Goal: Information Seeking & Learning: Learn about a topic

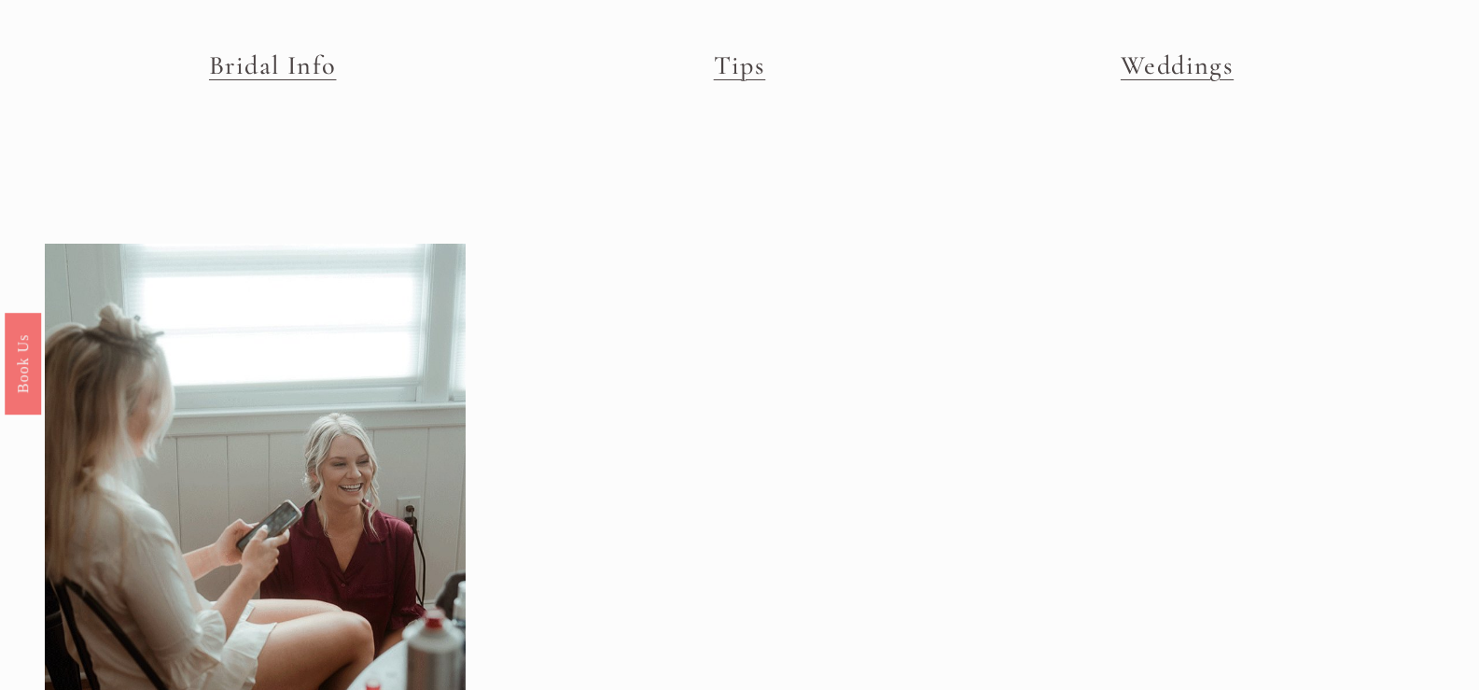
scroll to position [280, 0]
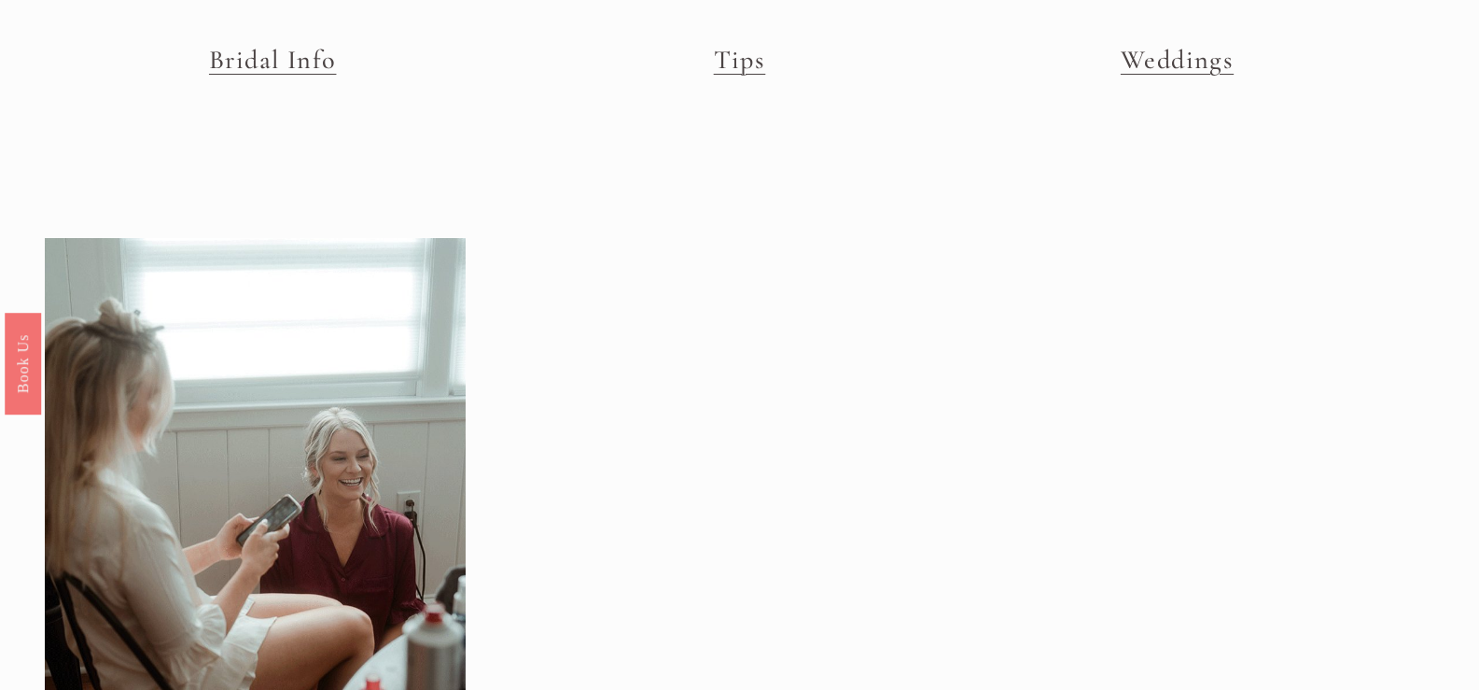
click at [277, 63] on link "Bridal Info" at bounding box center [273, 60] width 128 height 32
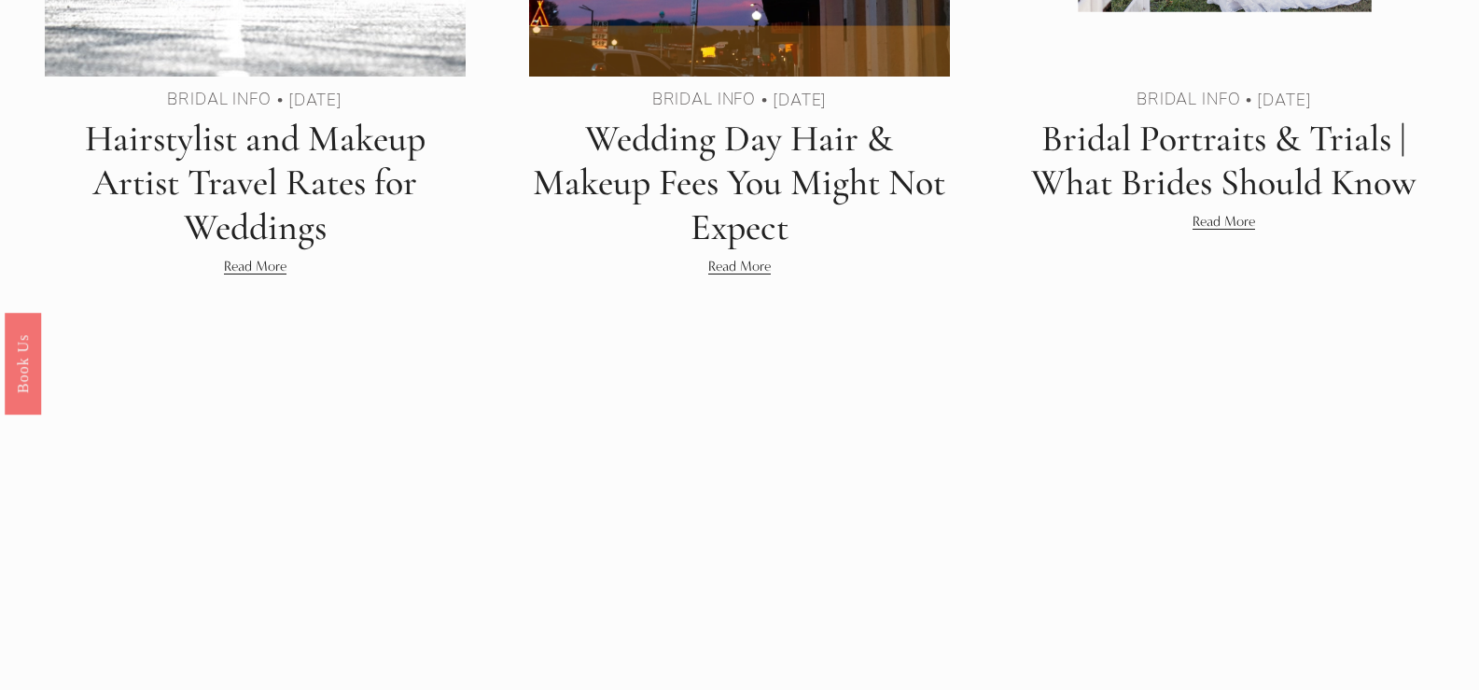
scroll to position [1027, 0]
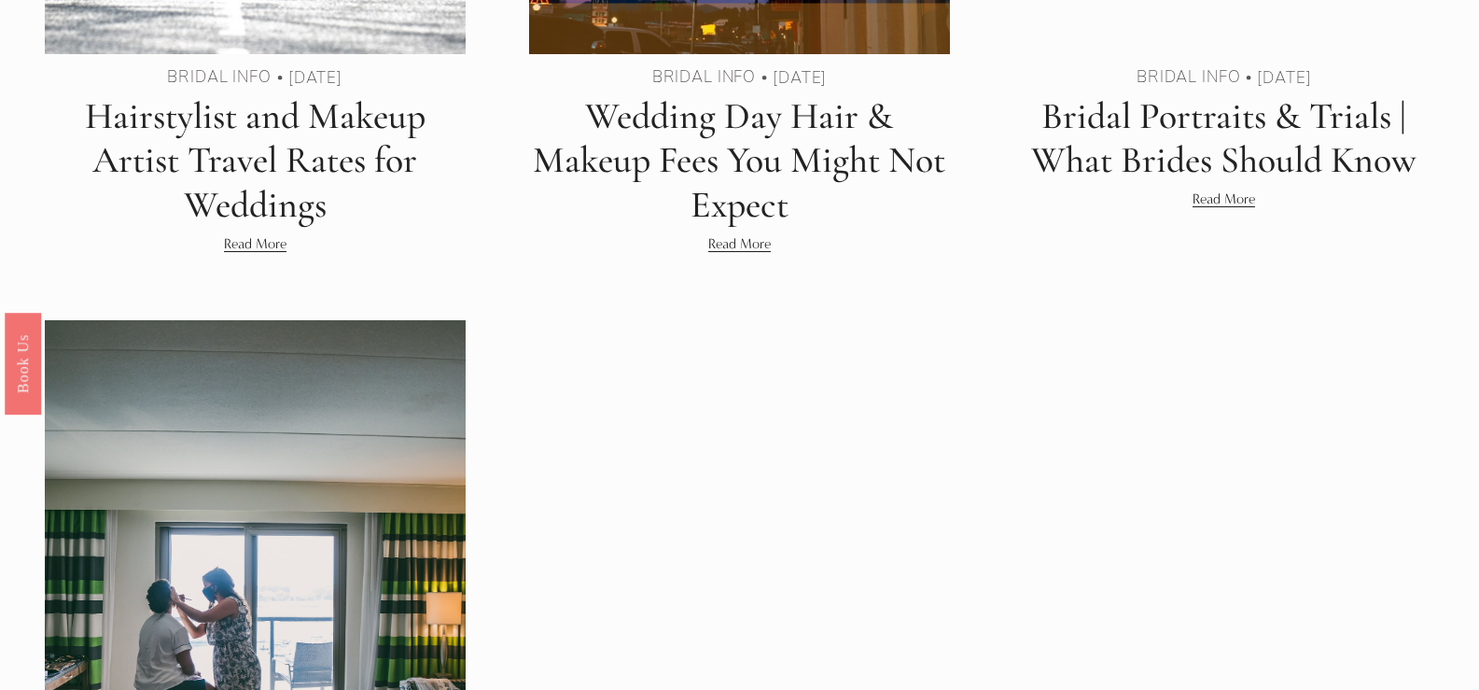
click at [1181, 130] on link "Bridal Portraits & Trials | What Brides Should Know" at bounding box center [1223, 138] width 385 height 90
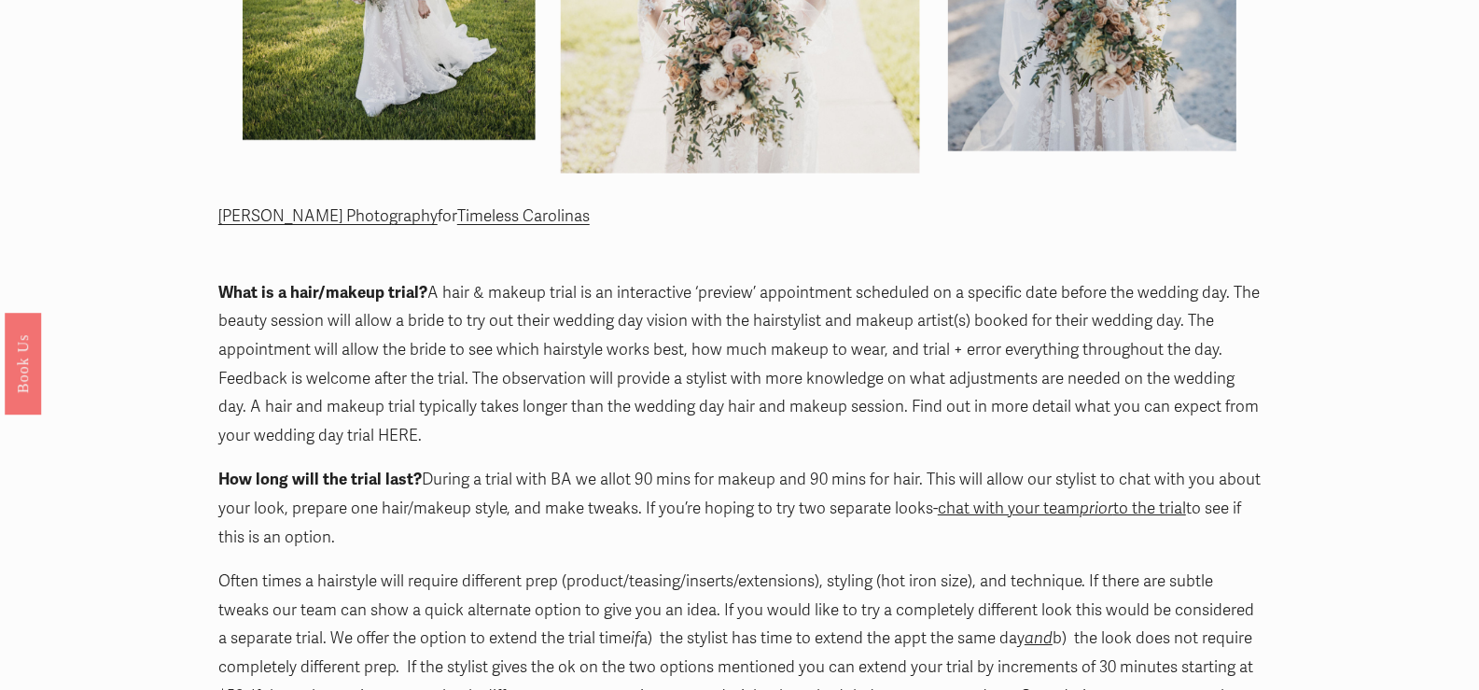
scroll to position [1027, 0]
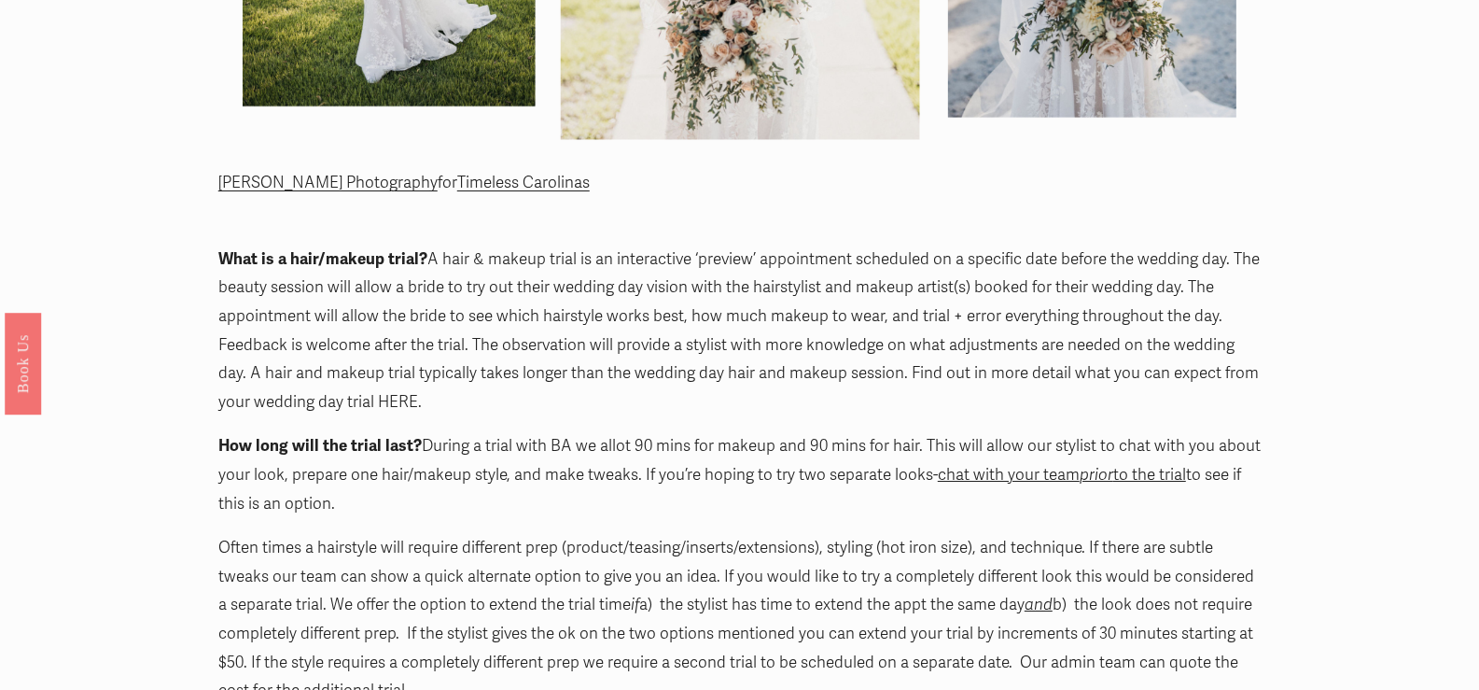
click at [397, 401] on p "What is a hair/makeup trial? A hair & makeup trial is an interactive ‘preview’ …" at bounding box center [739, 331] width 1043 height 172
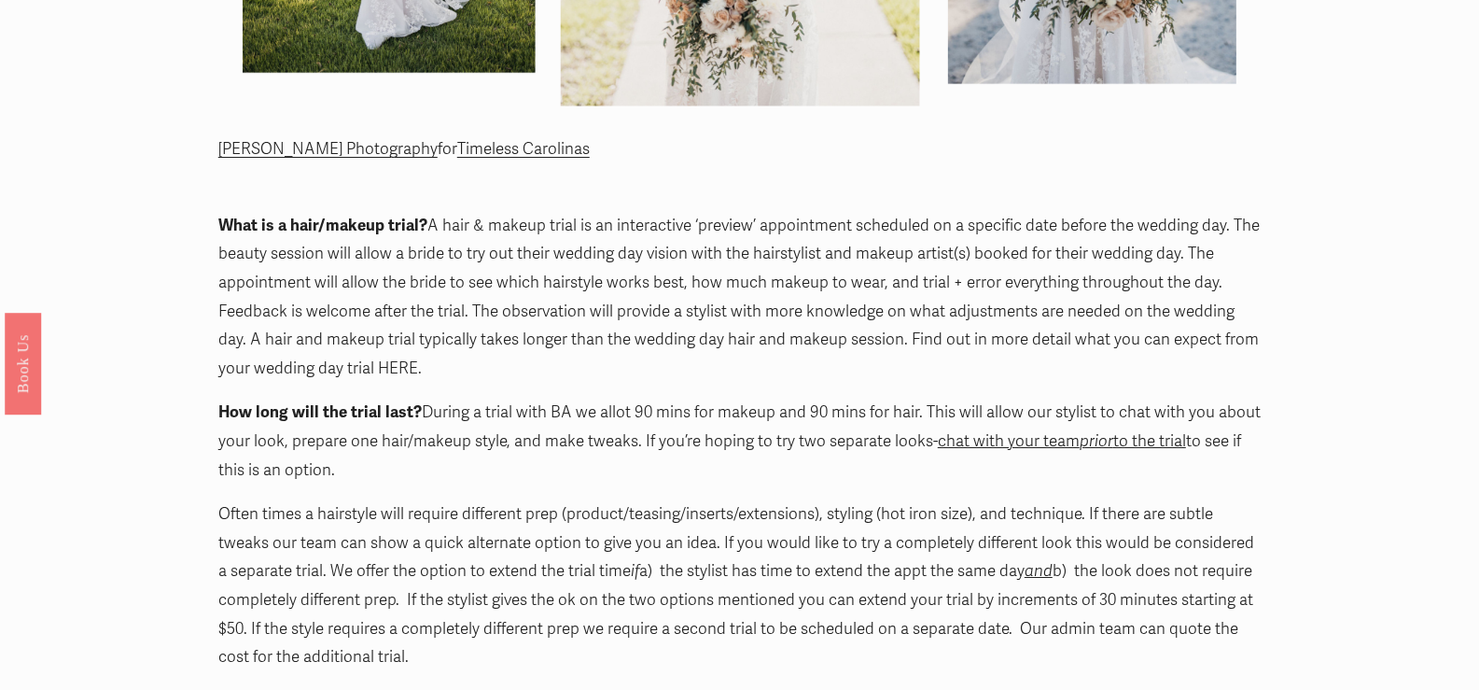
scroll to position [1120, 0]
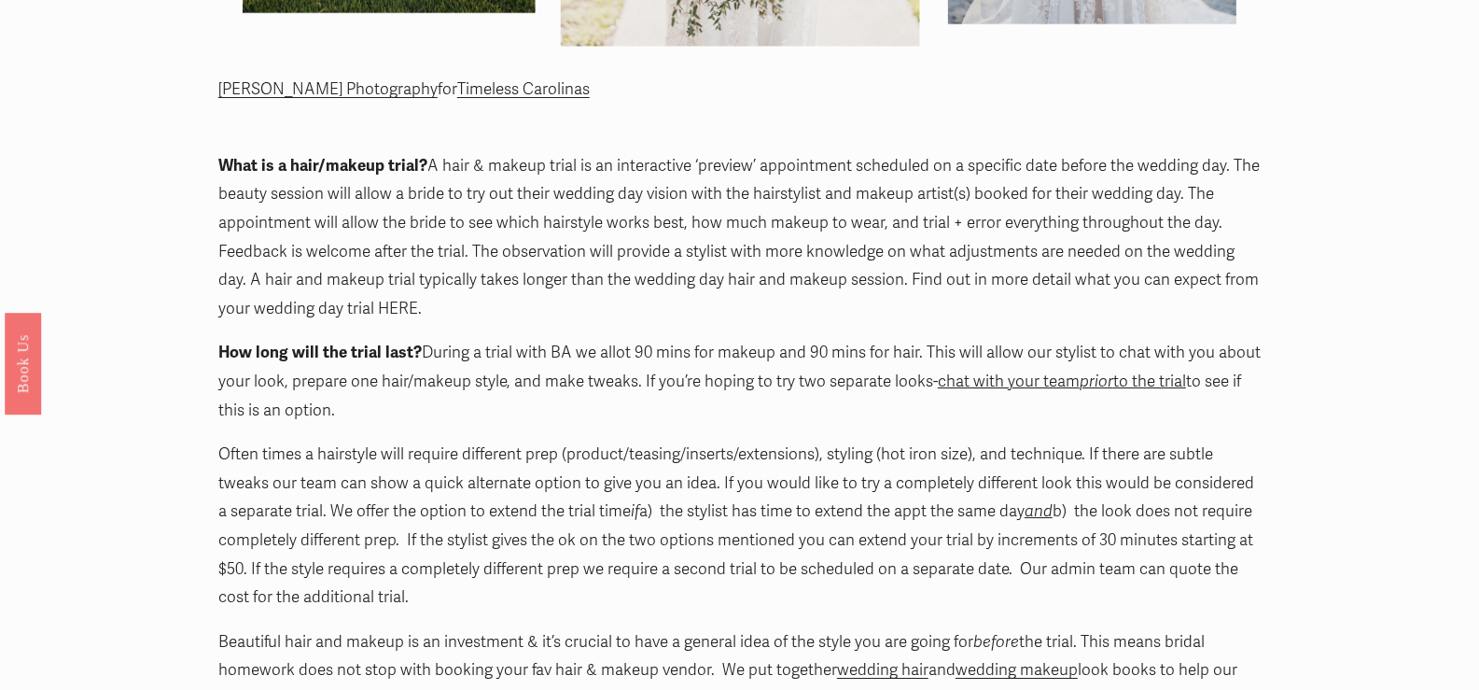
drag, startPoint x: 377, startPoint y: 303, endPoint x: 437, endPoint y: 320, distance: 62.1
click at [437, 320] on p "What is a hair/makeup trial? A hair & makeup trial is an interactive ‘preview’ …" at bounding box center [739, 238] width 1043 height 172
click at [649, 315] on p "What is a hair/makeup trial? A hair & makeup trial is an interactive ‘preview’ …" at bounding box center [739, 238] width 1043 height 172
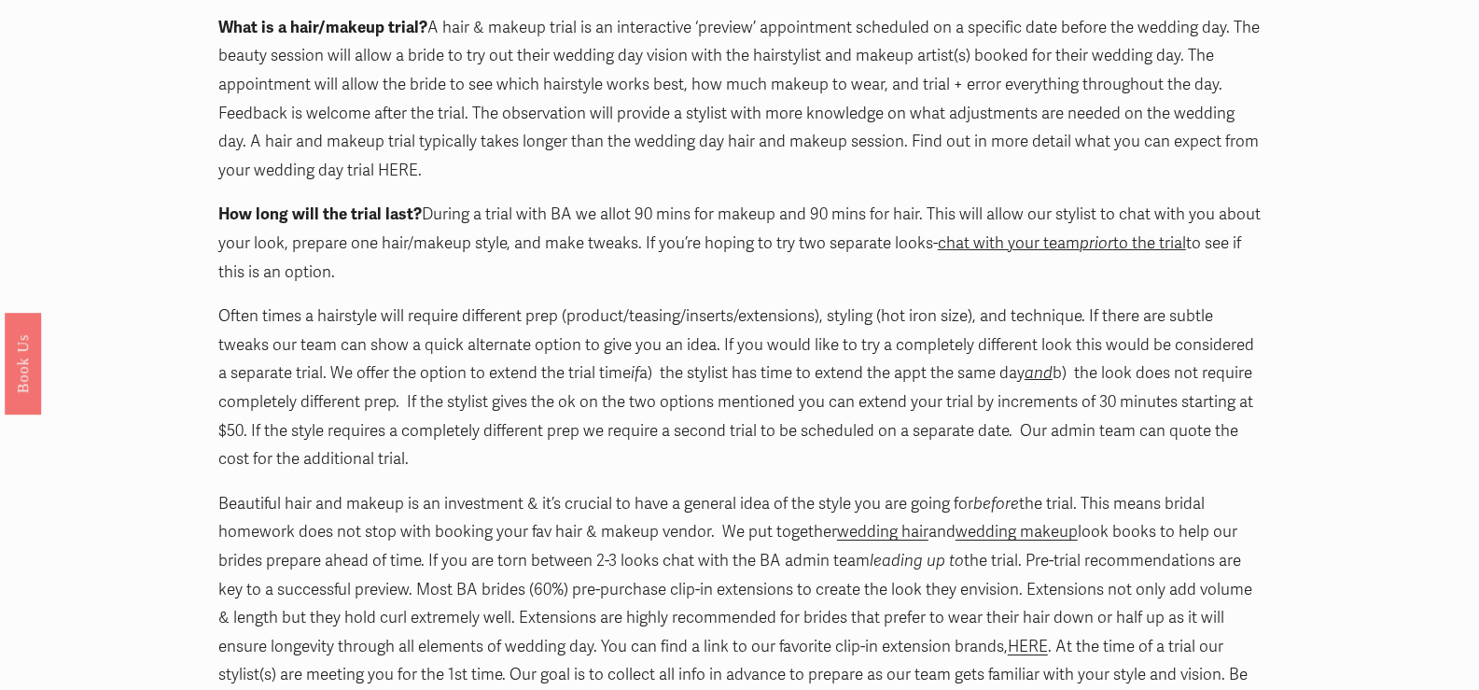
scroll to position [1307, 0]
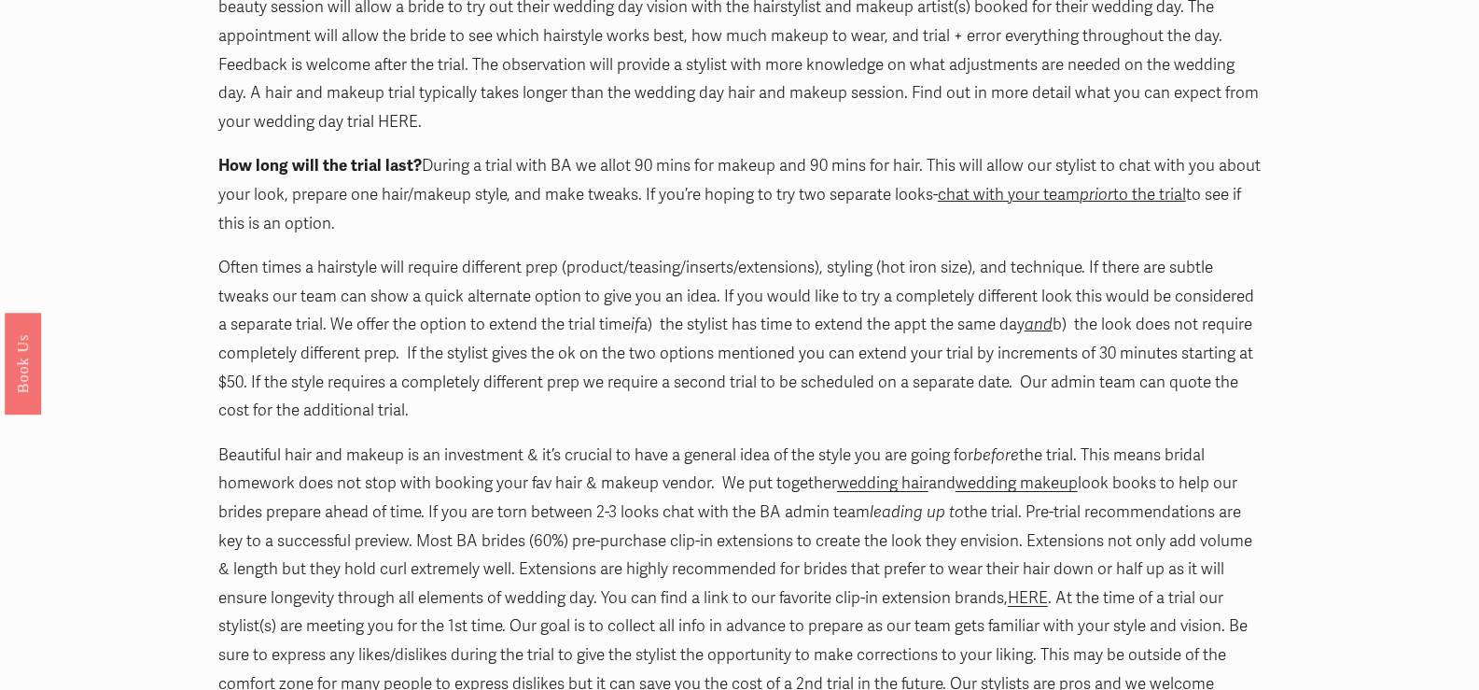
click at [997, 189] on span "chat with your team prior to the trial" at bounding box center [1062, 195] width 248 height 20
click at [1005, 202] on span "chat with your team prior to the trial" at bounding box center [1062, 195] width 248 height 20
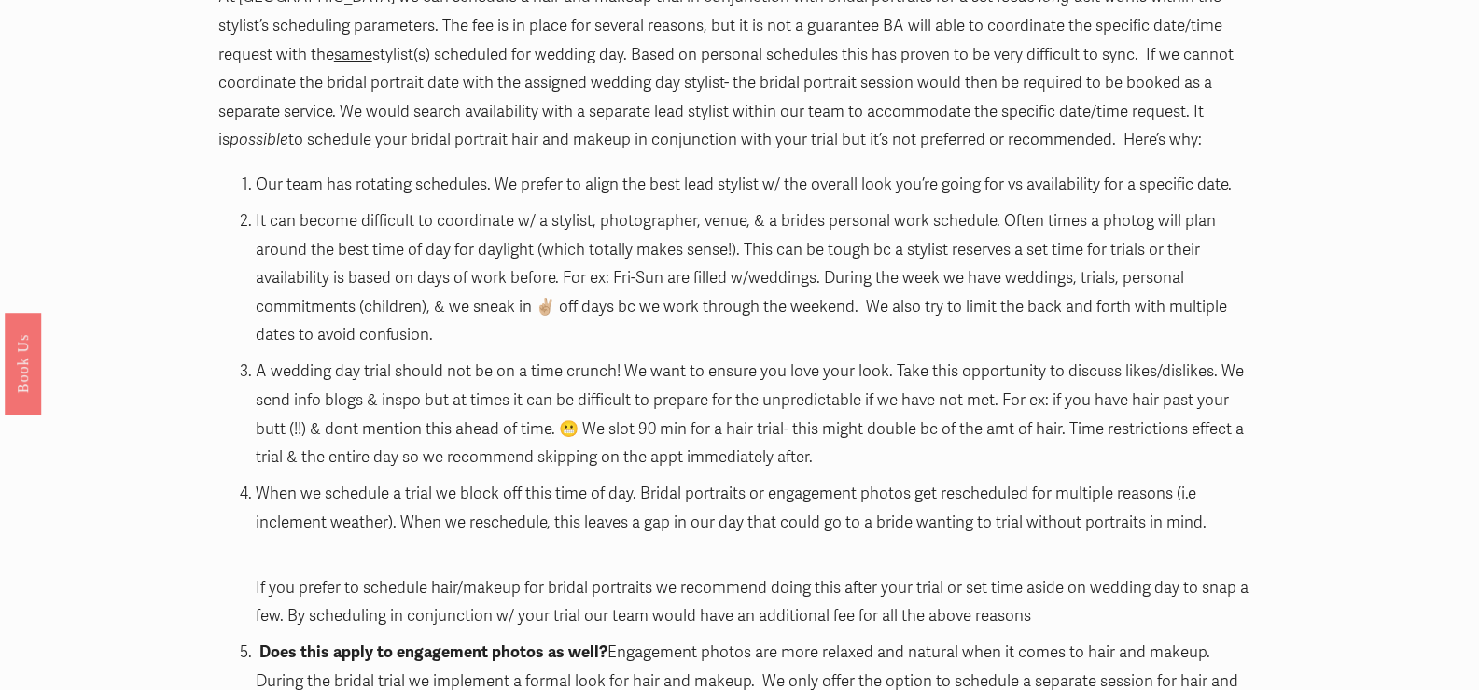
scroll to position [2800, 0]
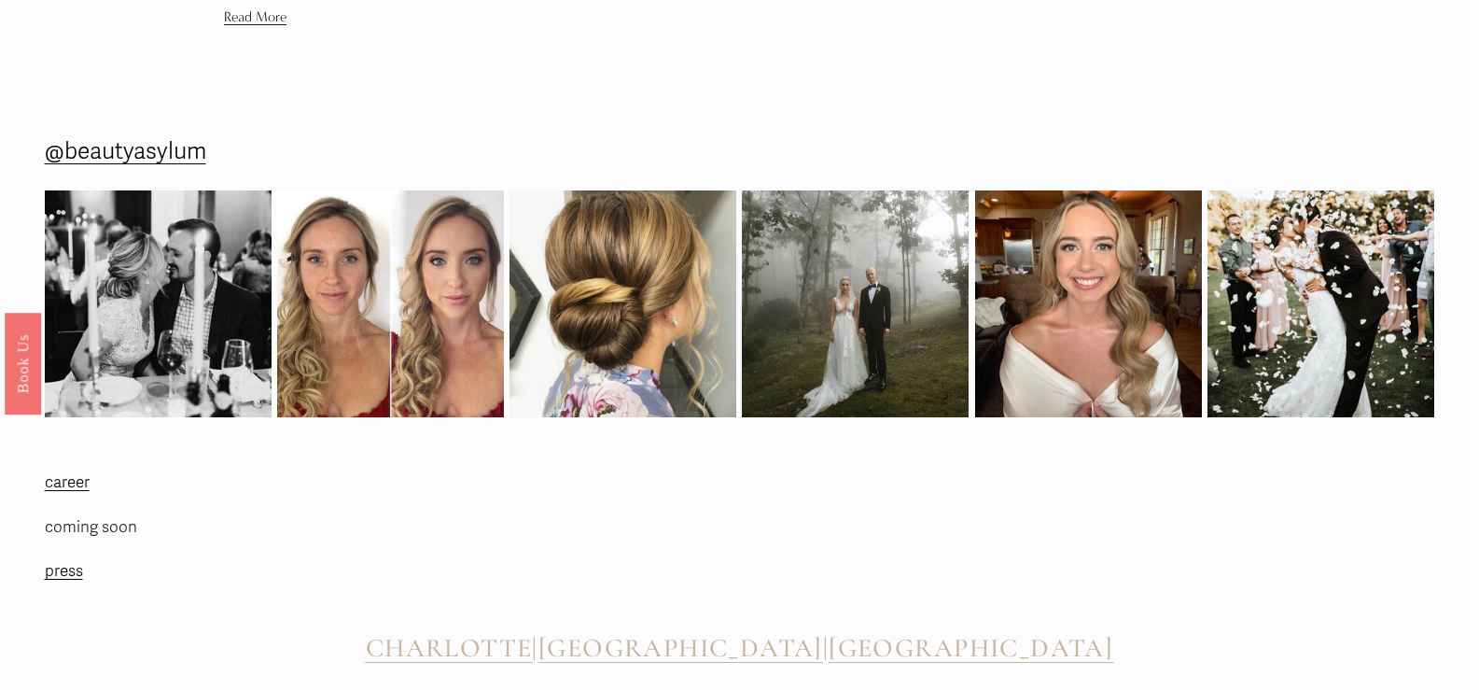
scroll to position [2150, 0]
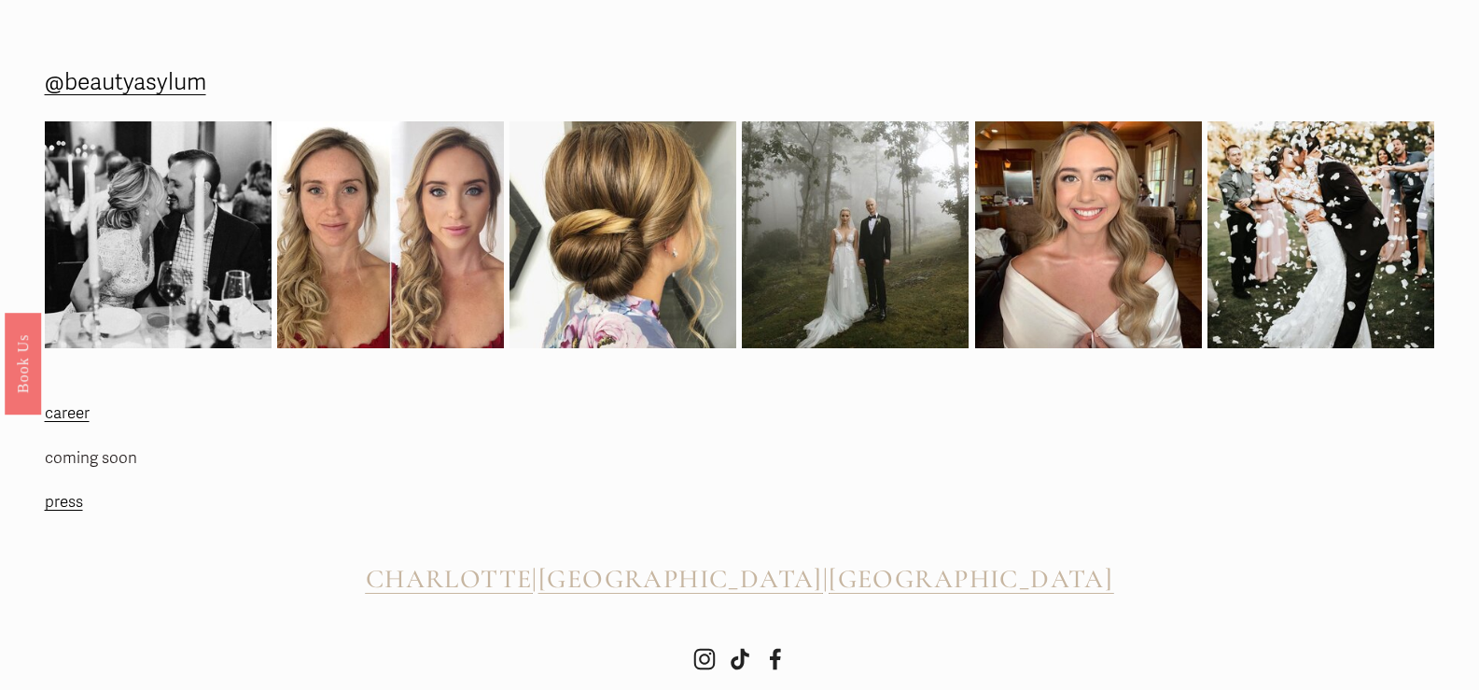
click at [520, 563] on span "CHARLOTTE" at bounding box center [449, 579] width 167 height 32
